Goal: Browse casually

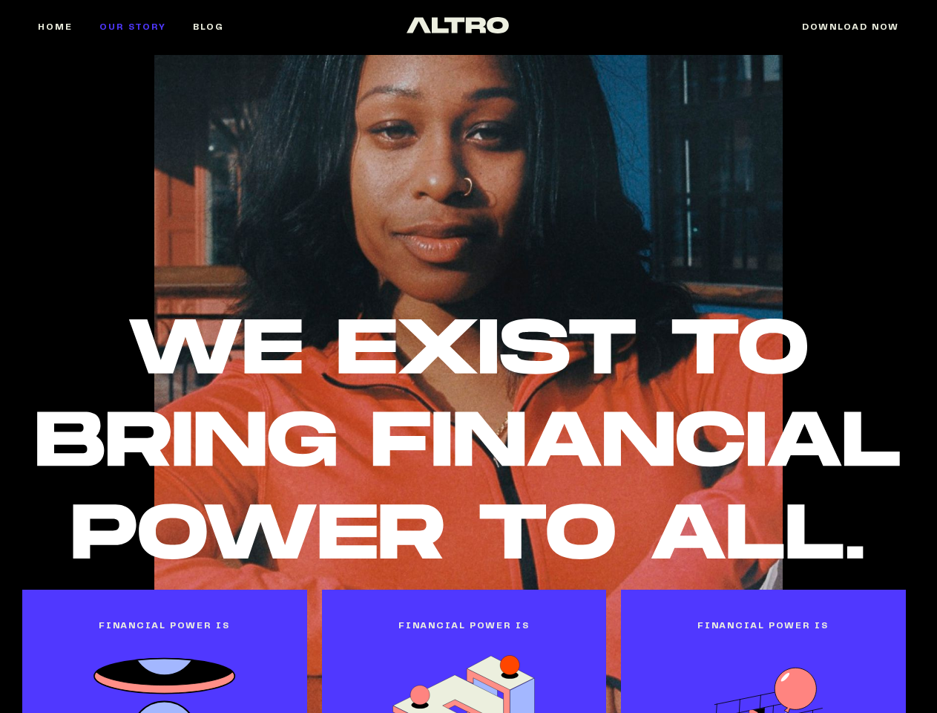
click at [468, 356] on img at bounding box center [468, 438] width 863 height 240
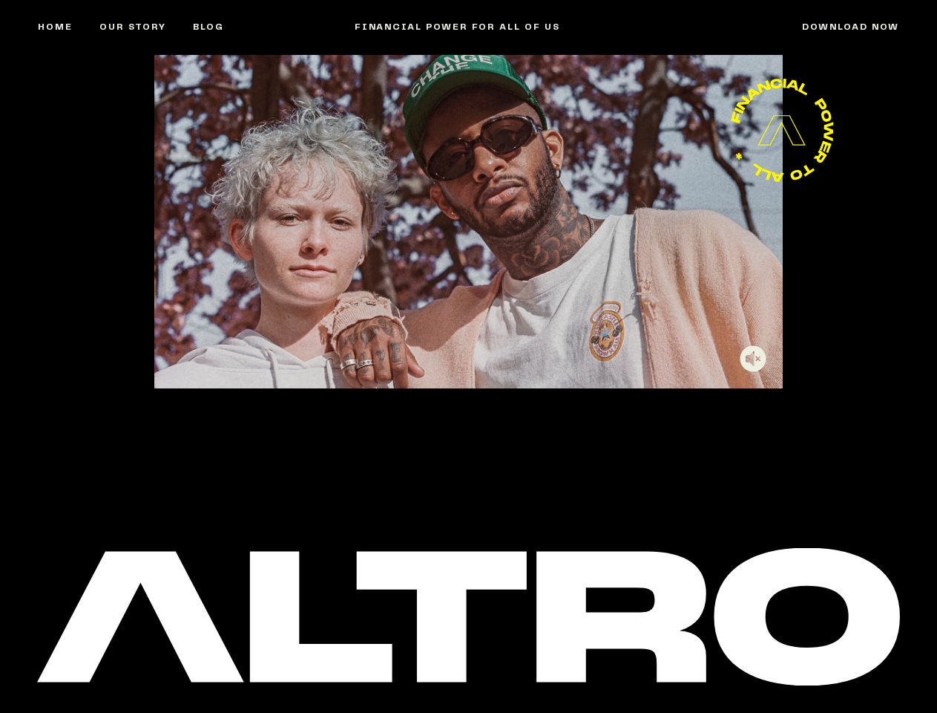
click at [468, 221] on video "Sorry, your browser doesn't support embedded videos." at bounding box center [468, 221] width 629 height 333
